Goal: Task Accomplishment & Management: Manage account settings

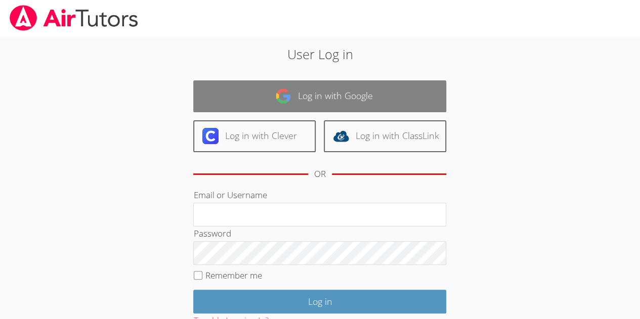
click at [307, 93] on link "Log in with Google" at bounding box center [319, 96] width 253 height 32
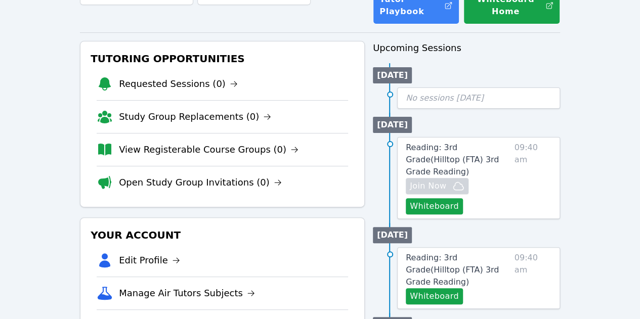
scroll to position [101, 0]
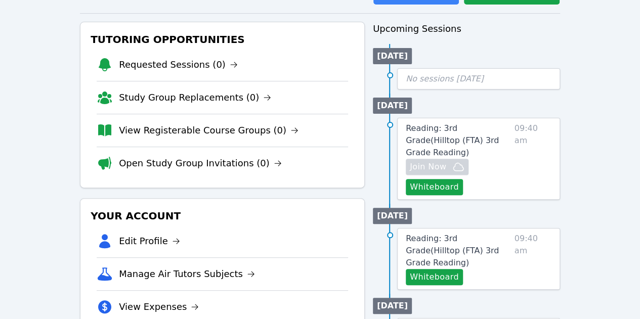
click at [526, 158] on span "09:40 am" at bounding box center [533, 158] width 37 height 73
click at [462, 125] on span "Reading: 3rd Grade ( Hilltop (FTA) 3rd Grade Reading )" at bounding box center [452, 140] width 93 height 34
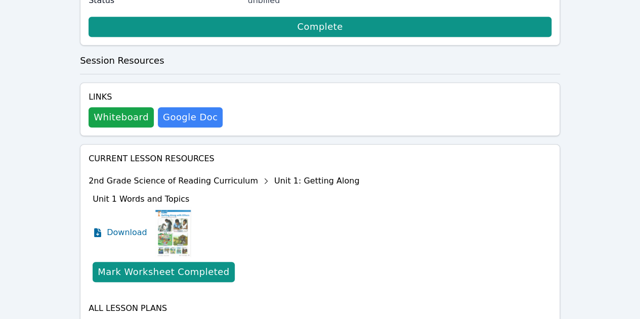
scroll to position [366, 0]
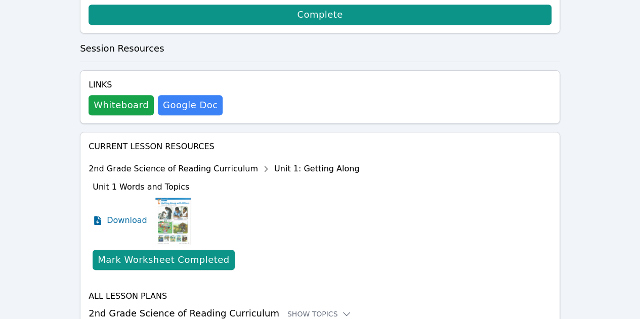
click at [166, 195] on img at bounding box center [173, 220] width 36 height 51
click at [127, 215] on span "Download" at bounding box center [129, 221] width 45 height 12
click at [291, 309] on div "Show Topics" at bounding box center [319, 314] width 65 height 10
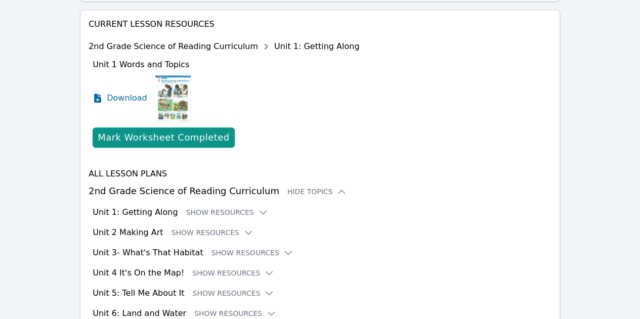
scroll to position [490, 0]
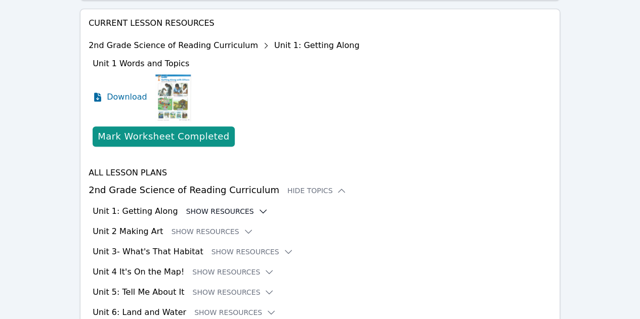
click at [237, 206] on button "Show Resources" at bounding box center [227, 211] width 82 height 10
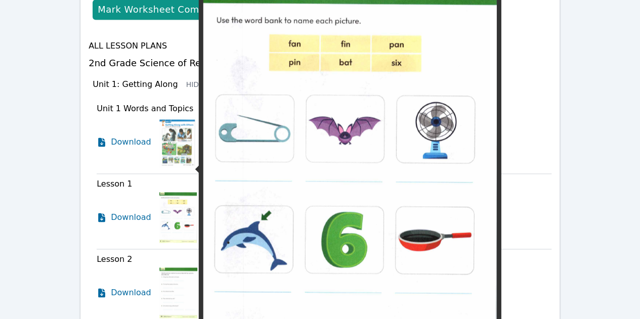
scroll to position [642, 0]
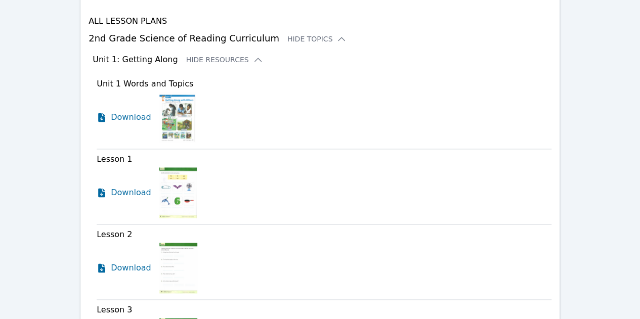
click at [179, 167] on img at bounding box center [177, 192] width 37 height 51
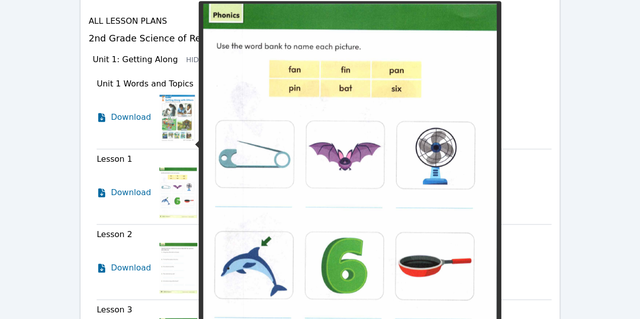
click at [173, 167] on img at bounding box center [177, 192] width 37 height 51
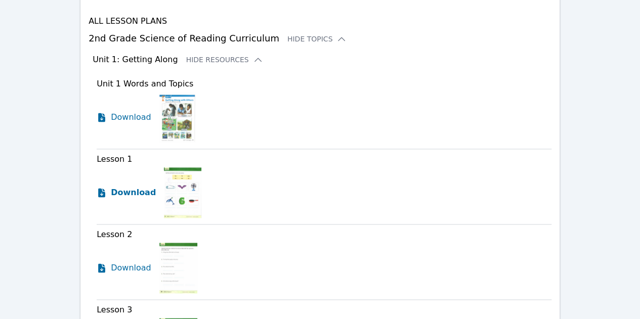
click at [118, 187] on span "Download" at bounding box center [133, 193] width 45 height 12
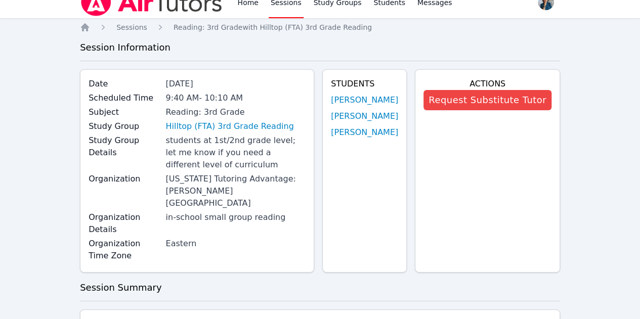
scroll to position [0, 0]
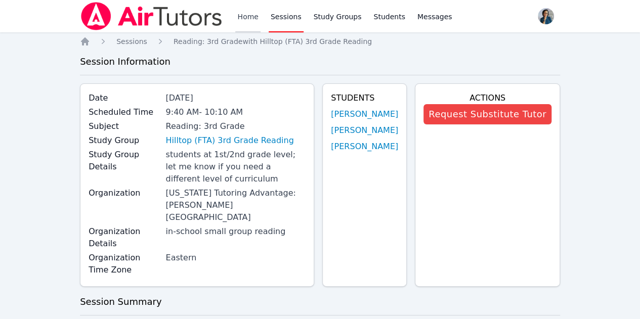
click at [245, 15] on link "Home" at bounding box center [247, 16] width 25 height 32
